Goal: Task Accomplishment & Management: Manage account settings

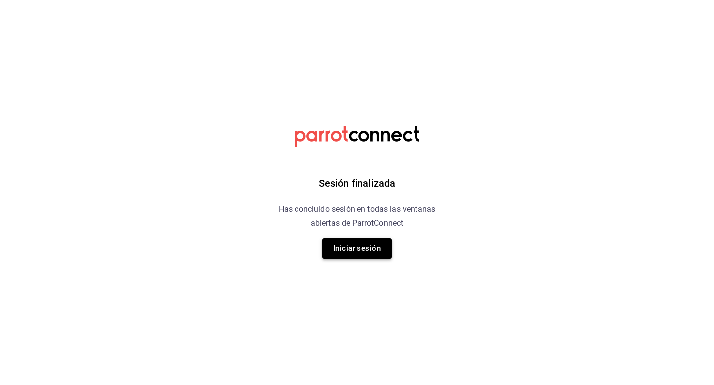
click at [352, 243] on button "Iniciar sesión" at bounding box center [356, 248] width 69 height 21
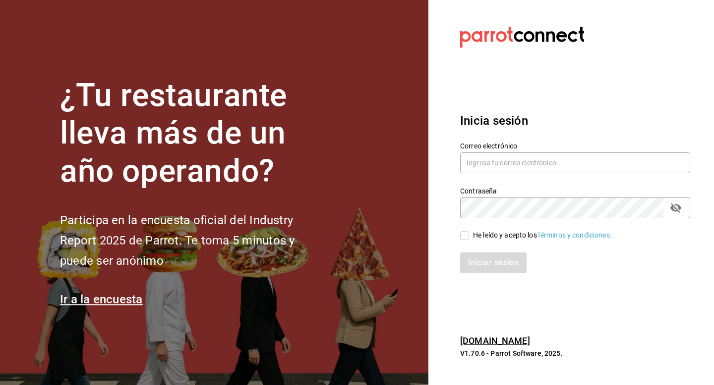
click at [494, 173] on div "Correo electrónico" at bounding box center [575, 158] width 230 height 33
click at [497, 167] on input "text" at bounding box center [575, 163] width 230 height 21
type input "jaime@suenodeluna.com.mx"
click at [465, 233] on input "He leído y acepto los Términos y condiciones." at bounding box center [464, 235] width 9 height 9
checkbox input "true"
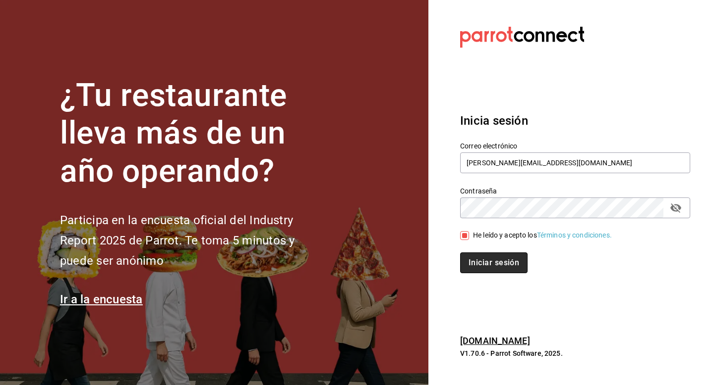
click at [482, 258] on button "Iniciar sesión" at bounding box center [493, 263] width 67 height 21
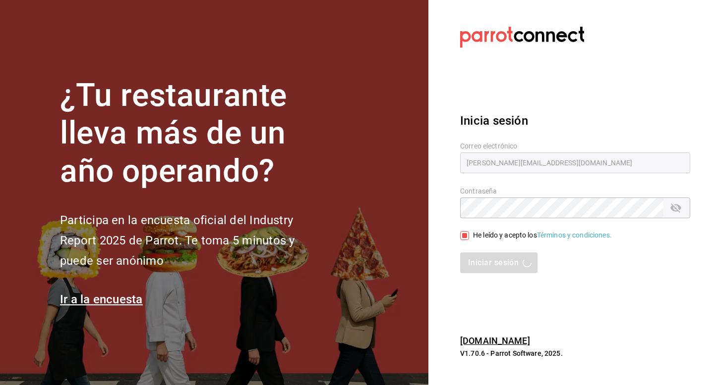
click at [589, 68] on section "Datos incorrectos. Verifica que tu Correo o Contraseña estén bien escritos. Ini…" at bounding box center [570, 192] width 285 height 385
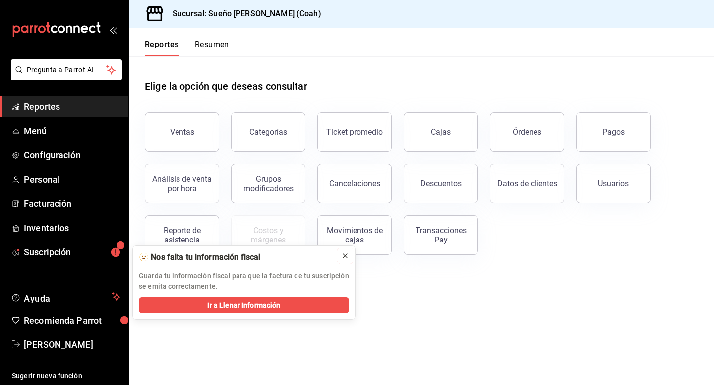
click at [341, 255] on icon at bounding box center [345, 256] width 8 height 8
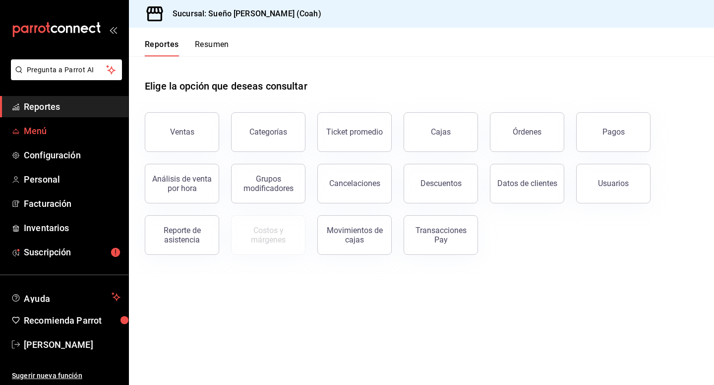
click at [68, 128] on span "Menú" at bounding box center [72, 130] width 97 height 13
